Goal: Find contact information: Obtain details needed to contact an individual or organization

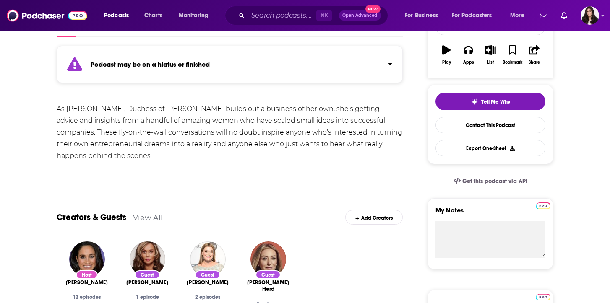
scroll to position [146, 0]
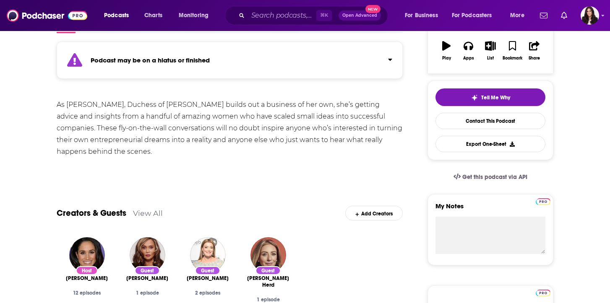
click at [390, 59] on icon "Click to expand status details" at bounding box center [390, 60] width 4 height 2
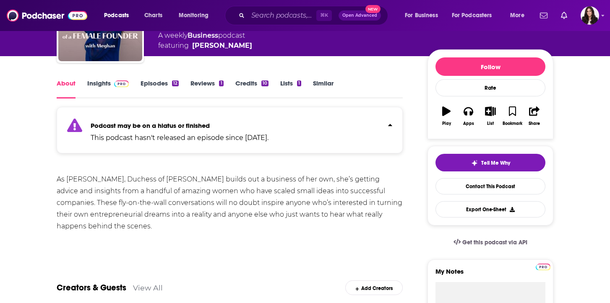
scroll to position [79, 0]
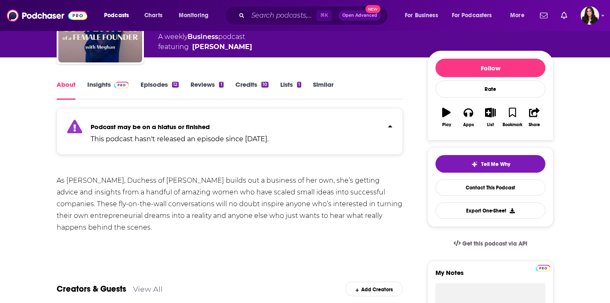
click at [115, 83] on img at bounding box center [121, 85] width 15 height 7
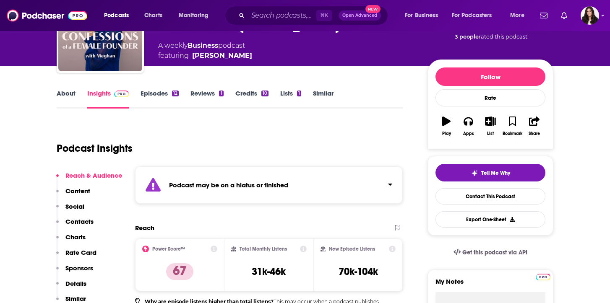
scroll to position [56, 0]
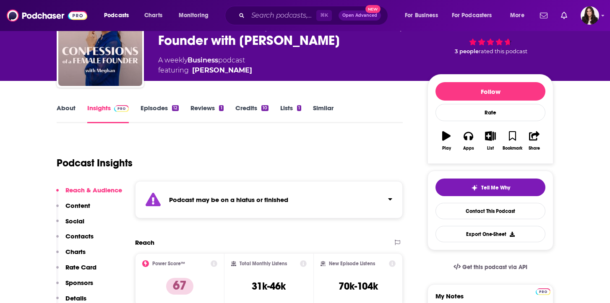
click at [157, 104] on link "Episodes 12" at bounding box center [159, 113] width 38 height 19
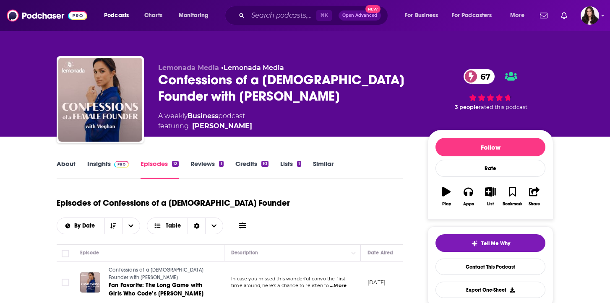
click at [67, 163] on link "About" at bounding box center [66, 169] width 19 height 19
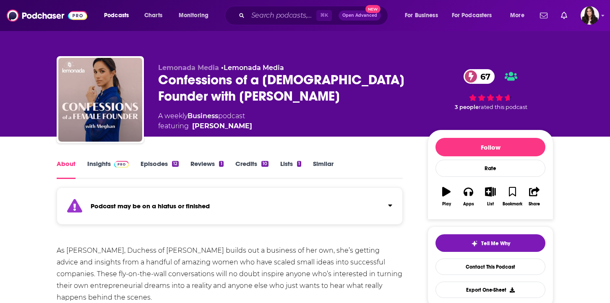
click at [112, 165] on span at bounding box center [120, 164] width 18 height 8
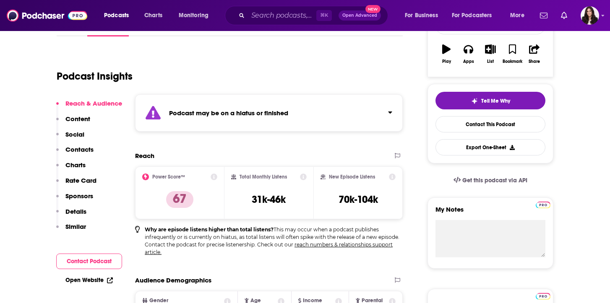
scroll to position [150, 0]
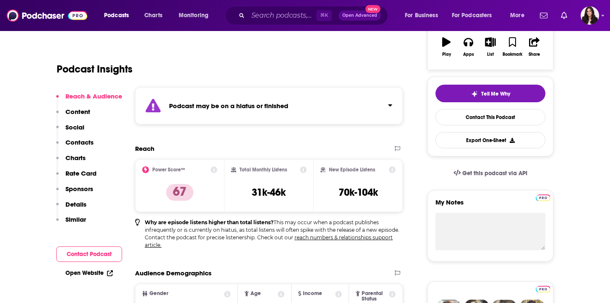
click at [85, 143] on p "Contacts" at bounding box center [79, 142] width 28 height 8
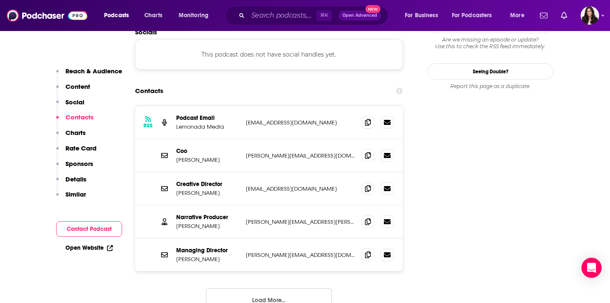
scroll to position [815, 0]
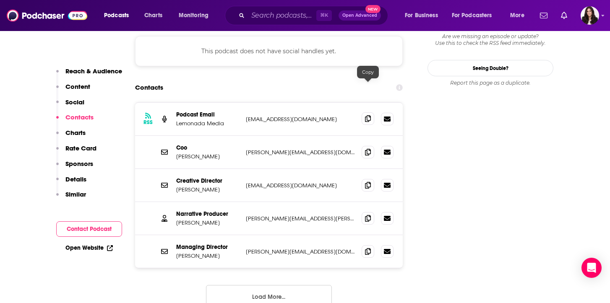
click at [369, 115] on icon at bounding box center [368, 118] width 6 height 7
click at [371, 145] on span at bounding box center [367, 151] width 13 height 13
click at [367, 182] on icon at bounding box center [368, 185] width 6 height 7
click at [368, 215] on icon at bounding box center [368, 218] width 6 height 7
click at [367, 248] on icon at bounding box center [368, 251] width 6 height 7
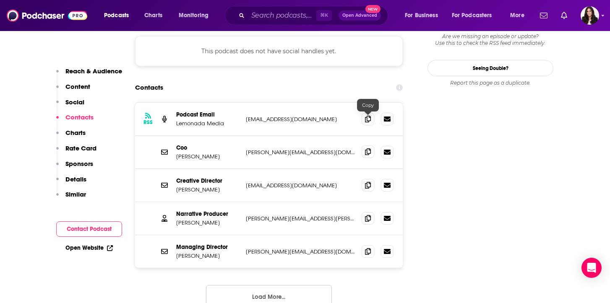
click at [370, 148] on icon at bounding box center [368, 151] width 6 height 7
click at [365, 182] on icon at bounding box center [368, 185] width 6 height 7
